Goal: Transaction & Acquisition: Purchase product/service

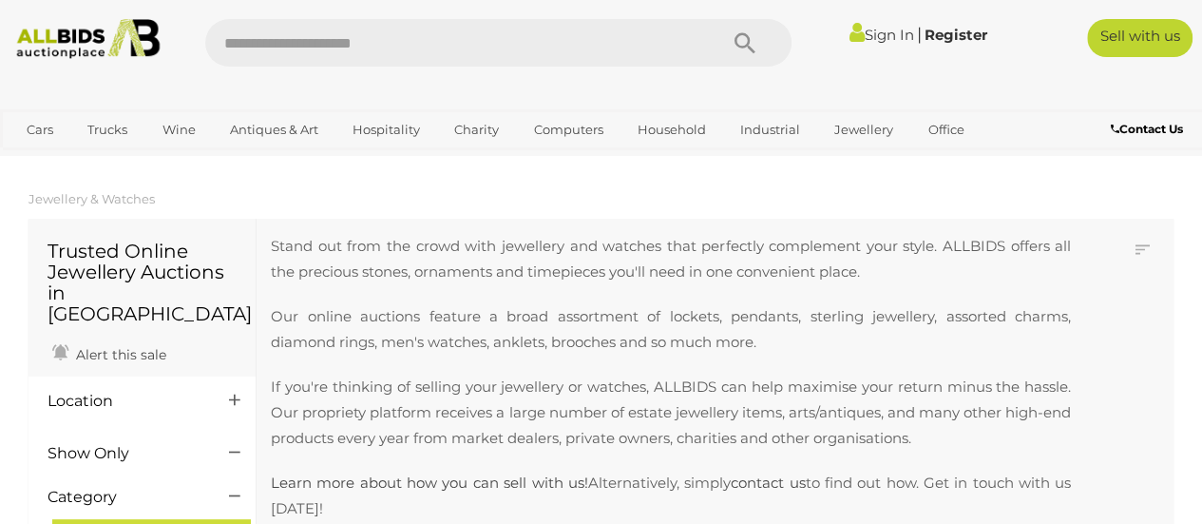
scroll to position [239, 0]
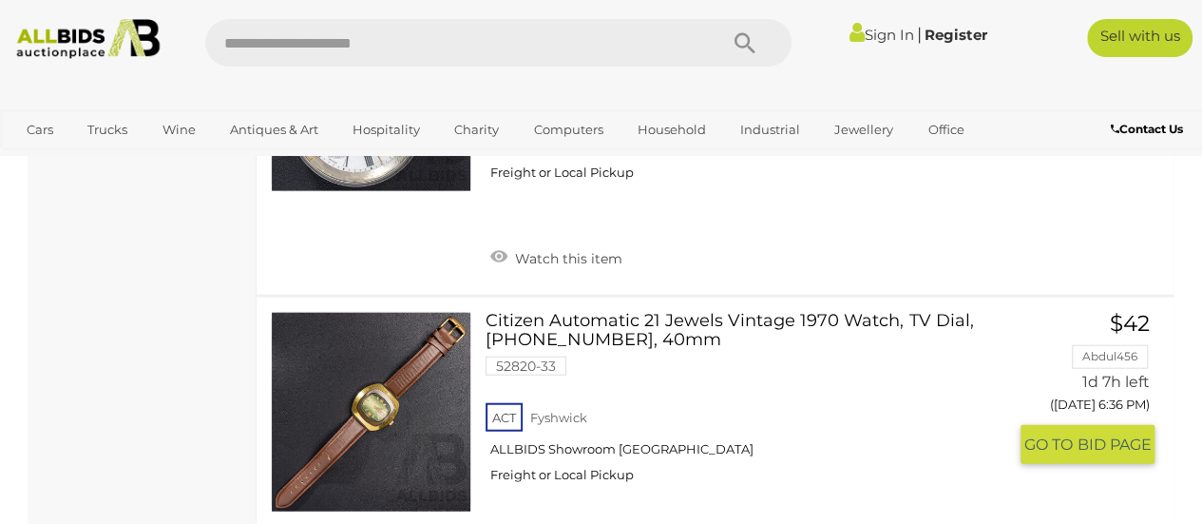
scroll to position [2163, 0]
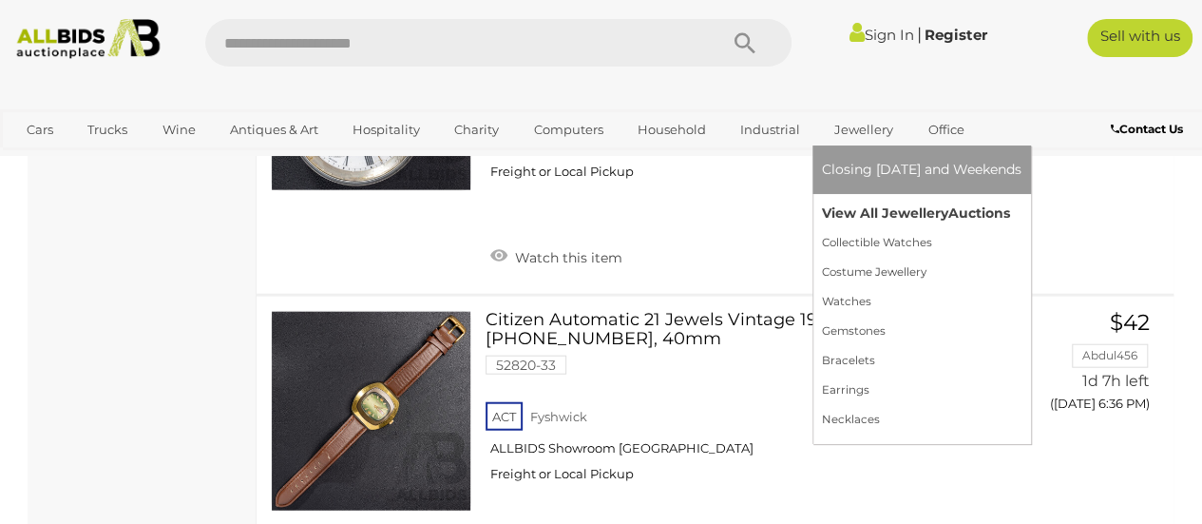
click at [887, 218] on link "View All Jewellery Auctions" at bounding box center [922, 213] width 200 height 29
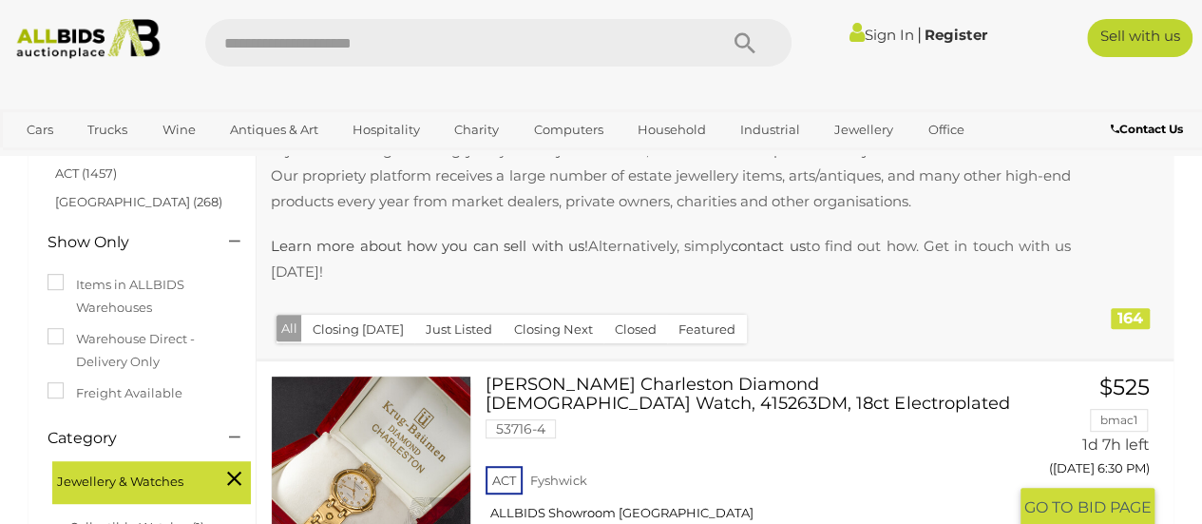
scroll to position [262, 0]
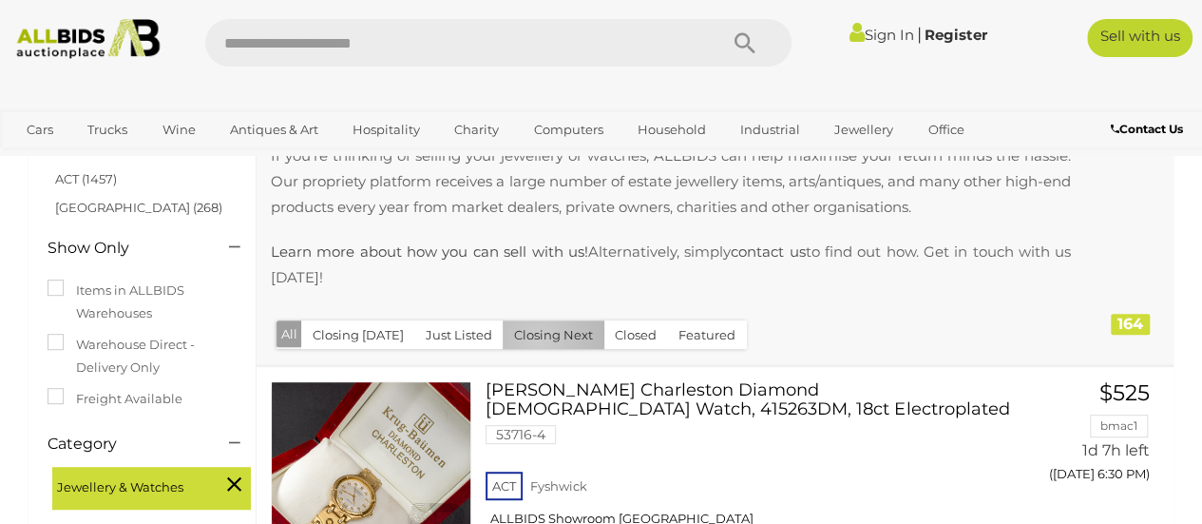
click at [531, 342] on button "Closing Next" at bounding box center [554, 334] width 102 height 29
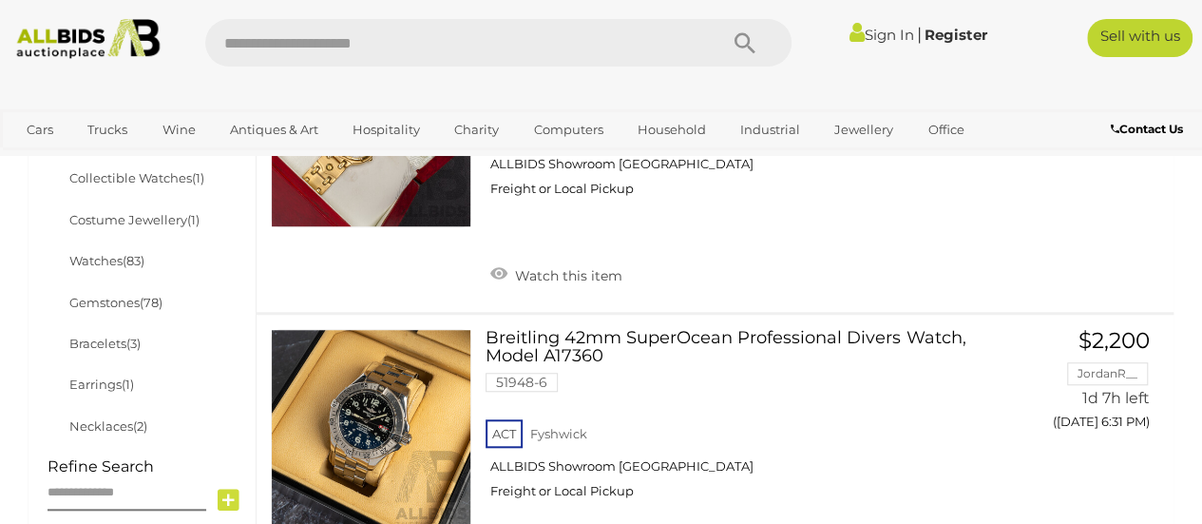
scroll to position [620, 0]
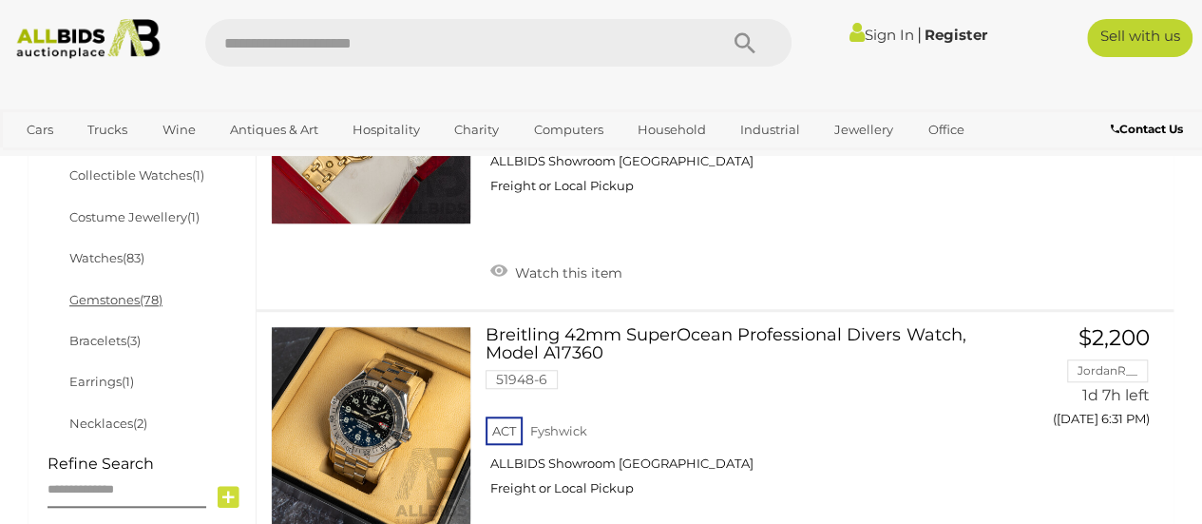
click at [140, 292] on link "Gemstones (78)" at bounding box center [115, 299] width 93 height 15
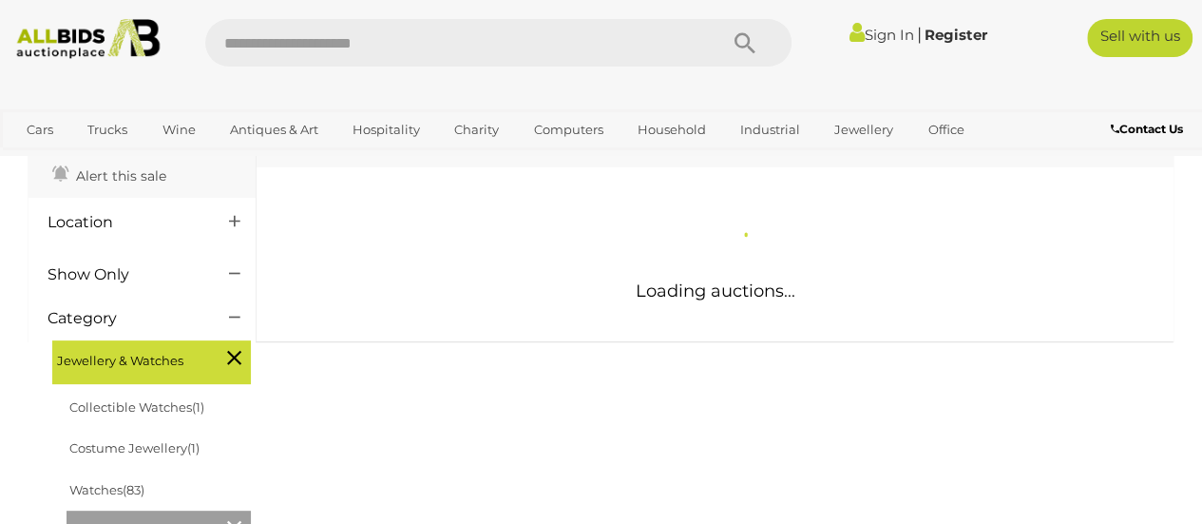
scroll to position [129, 0]
